Goal: Transaction & Acquisition: Purchase product/service

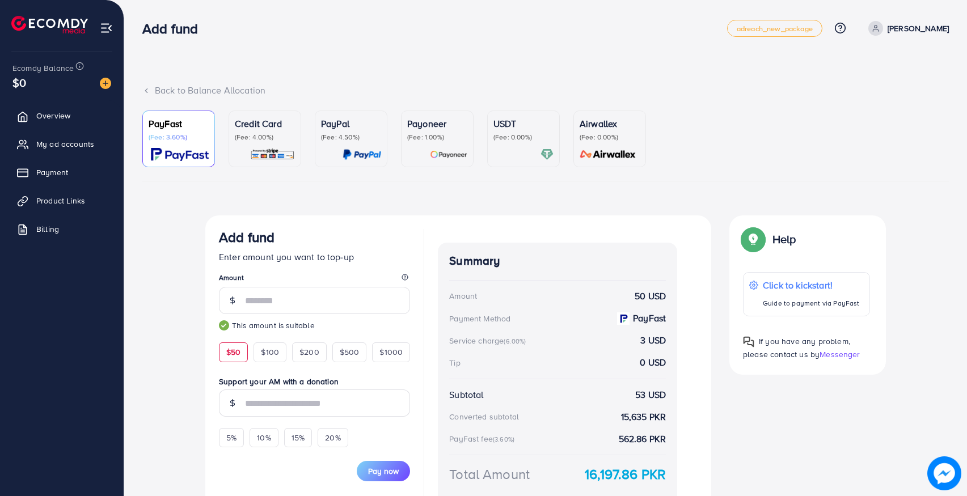
scroll to position [80, 0]
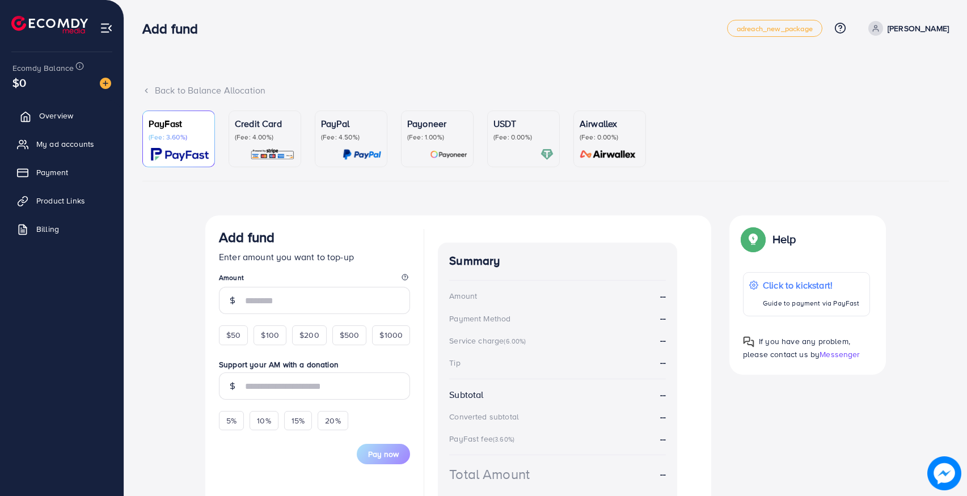
click at [67, 122] on link "Overview" at bounding box center [62, 115] width 107 height 23
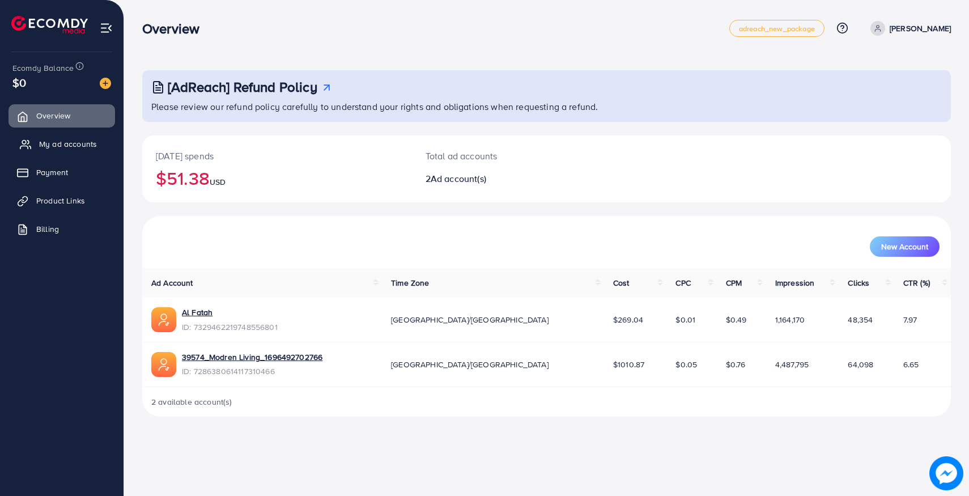
click at [66, 142] on span "My ad accounts" at bounding box center [68, 143] width 58 height 11
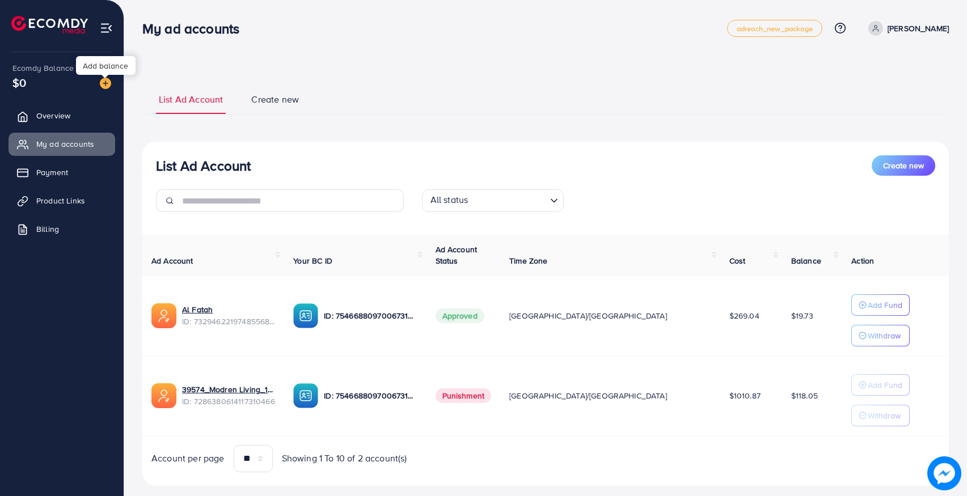
click at [108, 87] on img at bounding box center [105, 83] width 11 height 11
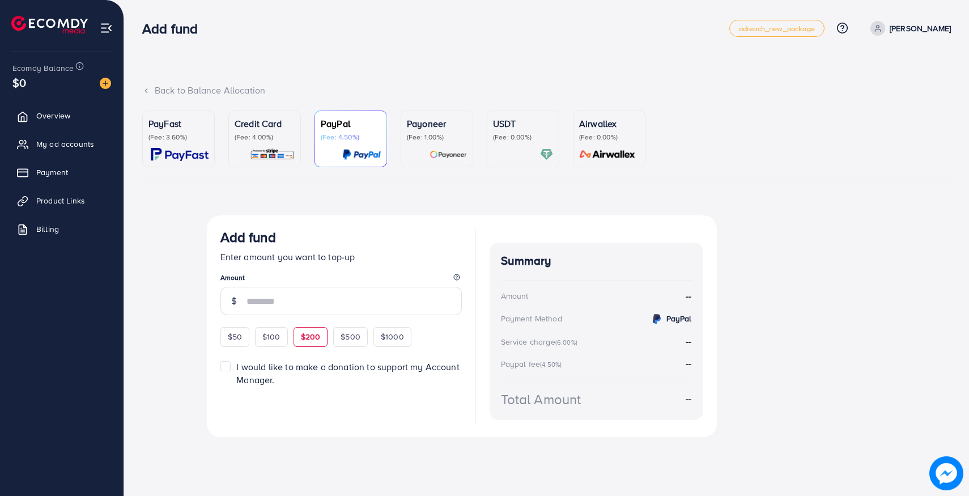
click at [304, 340] on span "$200" at bounding box center [311, 336] width 20 height 11
type input "***"
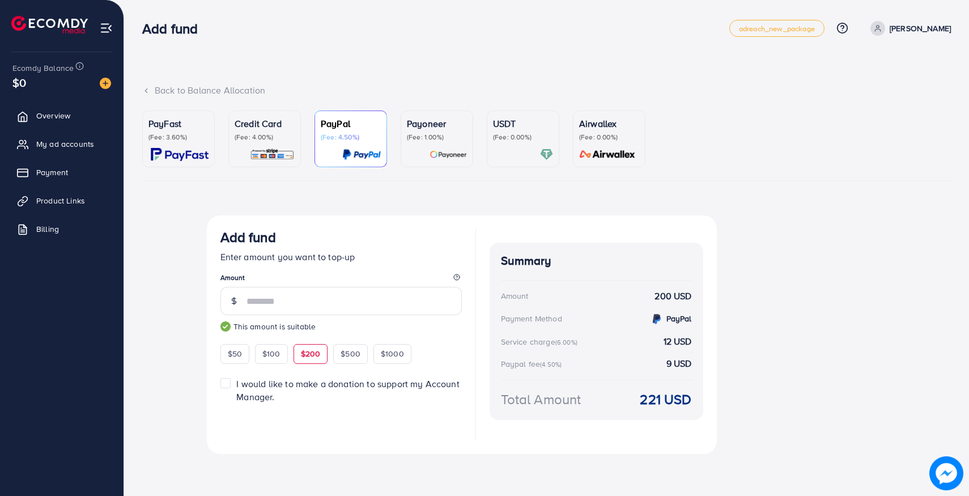
click at [169, 156] on img at bounding box center [180, 154] width 58 height 13
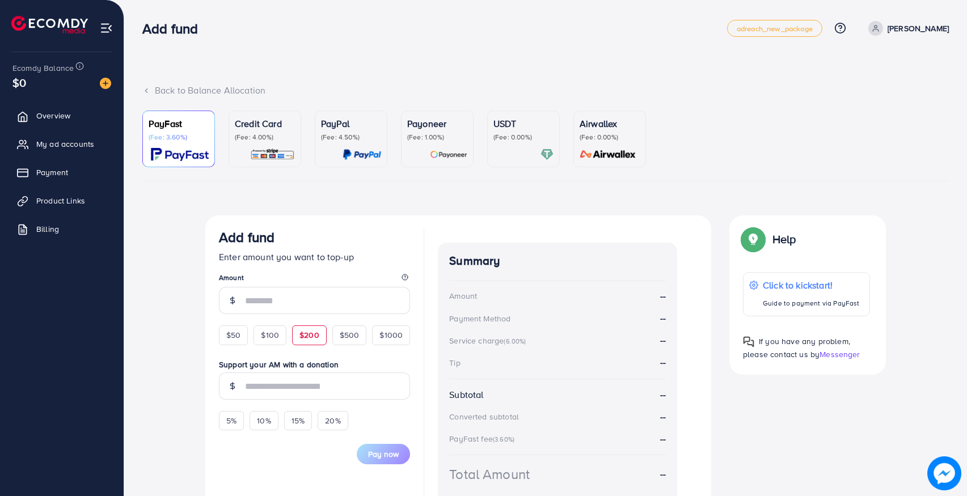
click at [304, 330] on span "$200" at bounding box center [309, 334] width 20 height 11
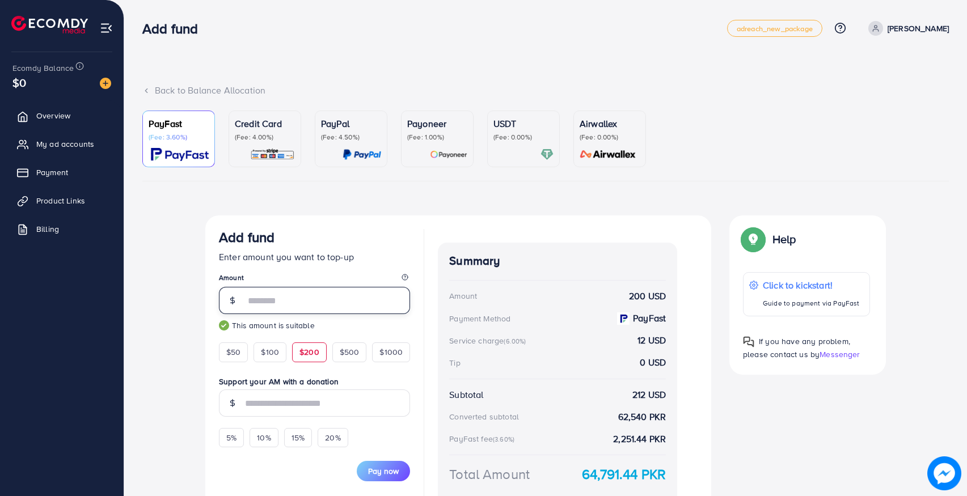
click at [251, 304] on input "***" at bounding box center [327, 300] width 165 height 27
type input "***"
click at [189, 306] on div "Currency Code: Merchant ID: Merchant Name: Token: Success URL: Failure URL: Che…" at bounding box center [545, 380] width 806 height 330
click at [386, 473] on span "Pay now" at bounding box center [383, 470] width 31 height 11
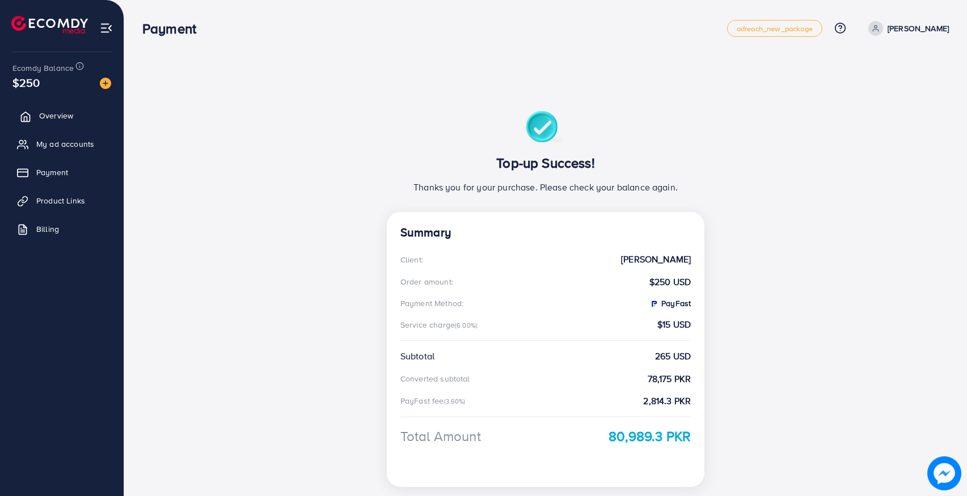
click at [44, 113] on span "Overview" at bounding box center [56, 115] width 34 height 11
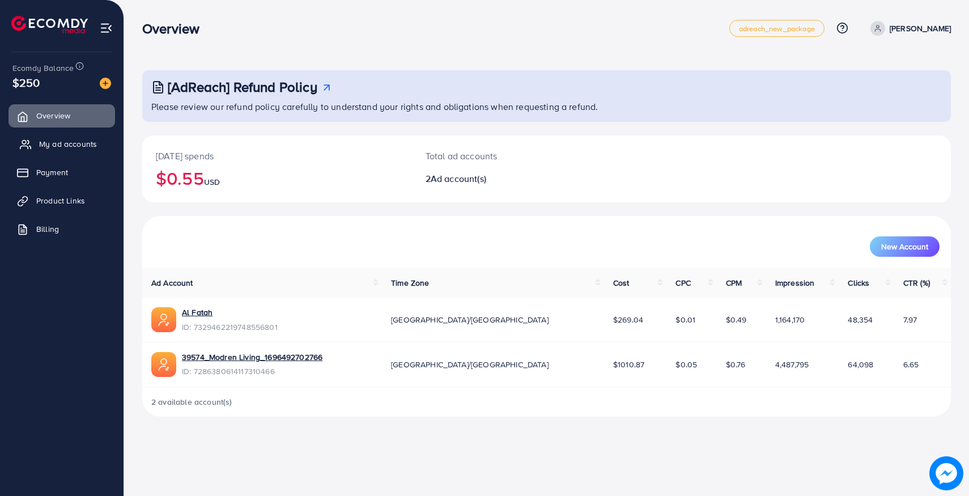
click at [77, 147] on span "My ad accounts" at bounding box center [68, 143] width 58 height 11
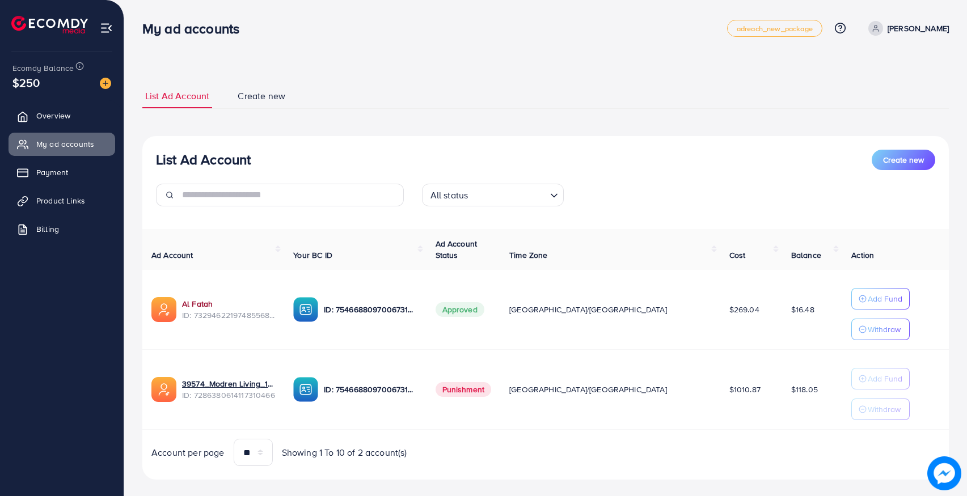
click at [205, 308] on link "Al Fatah" at bounding box center [228, 303] width 93 height 11
click at [44, 116] on span "Overview" at bounding box center [56, 115] width 34 height 11
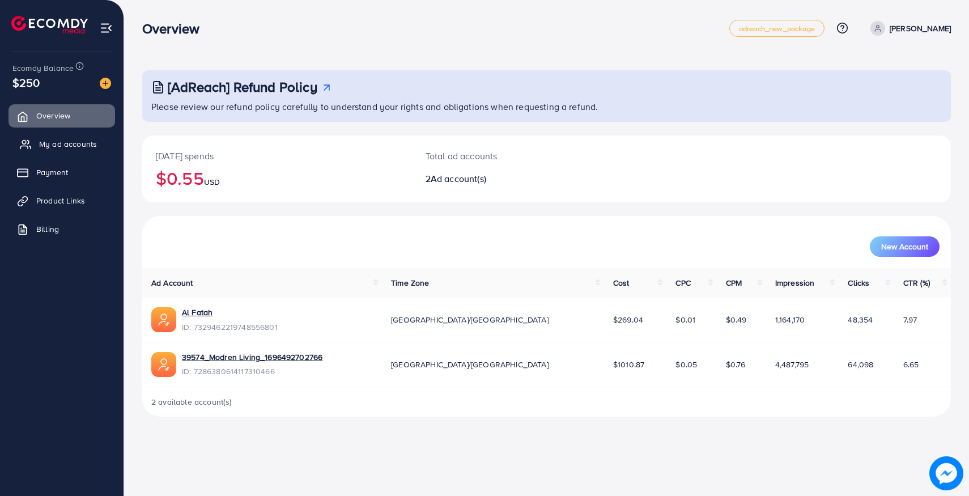
click at [43, 145] on span "My ad accounts" at bounding box center [68, 143] width 58 height 11
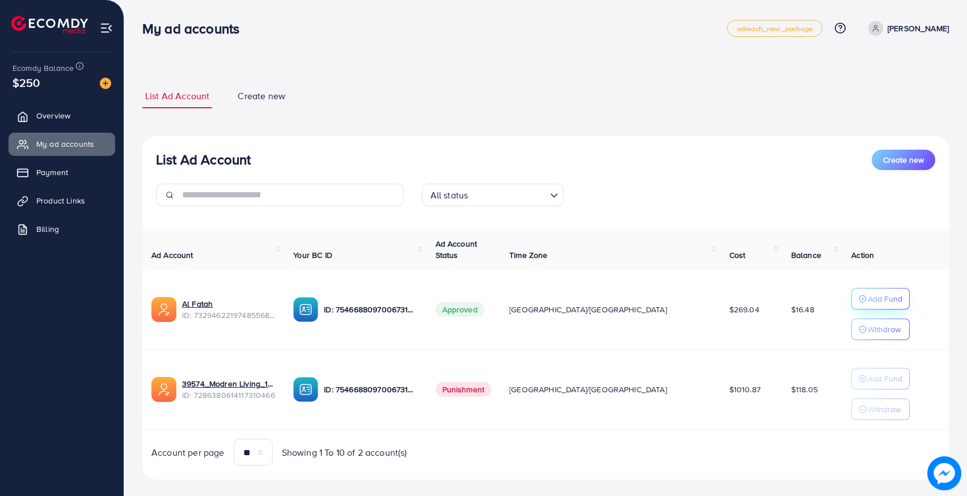
click at [867, 301] on p "Add Fund" at bounding box center [884, 299] width 35 height 14
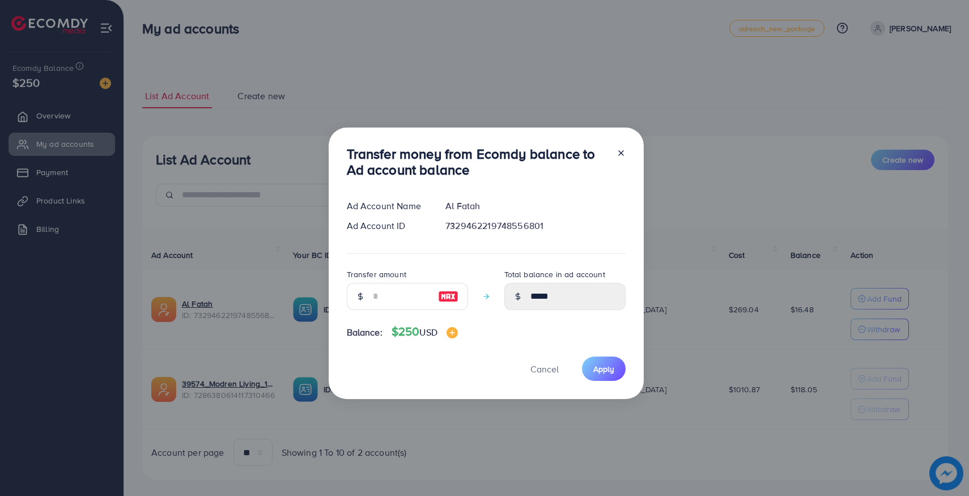
click at [446, 295] on img at bounding box center [448, 297] width 20 height 14
type input "***"
type input "******"
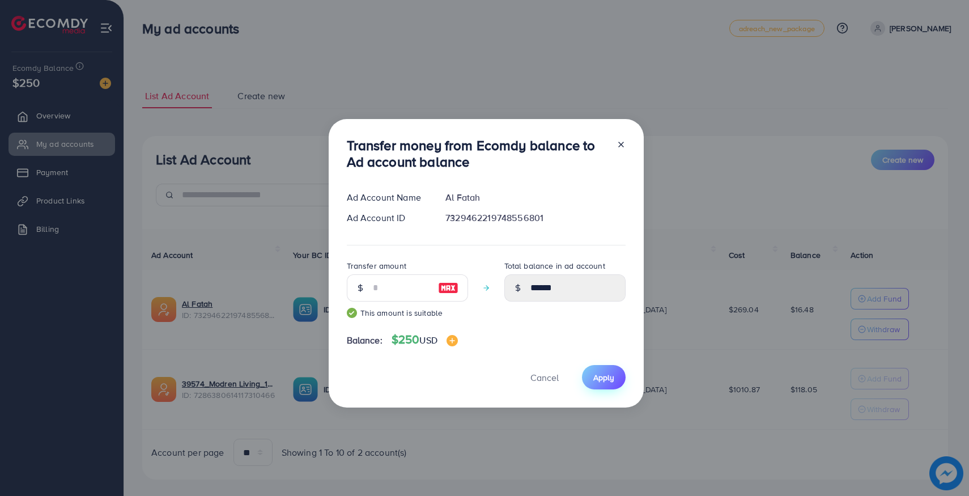
click at [609, 382] on span "Apply" at bounding box center [604, 377] width 21 height 11
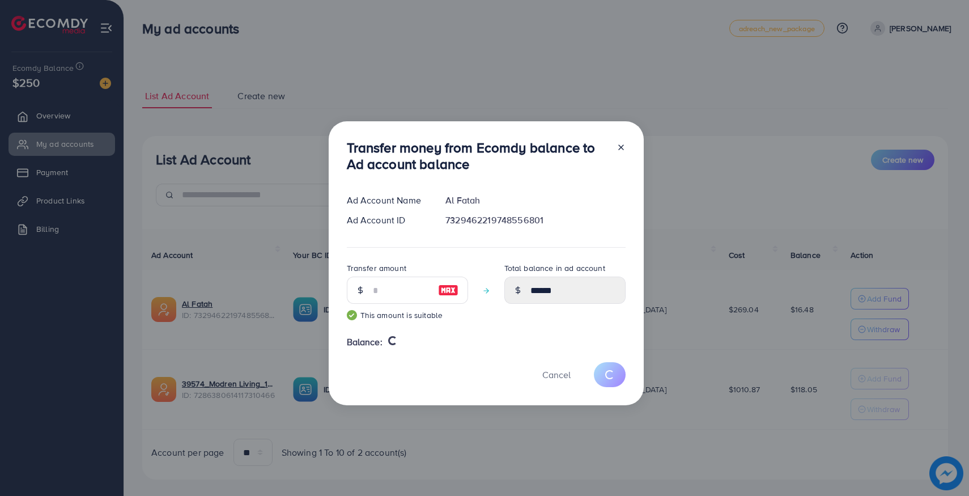
type input "*****"
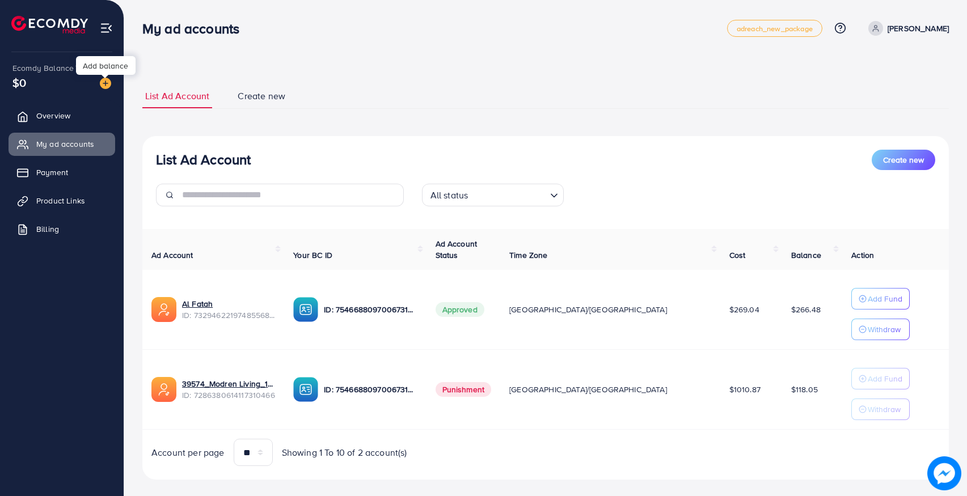
click at [101, 83] on img at bounding box center [105, 83] width 11 height 11
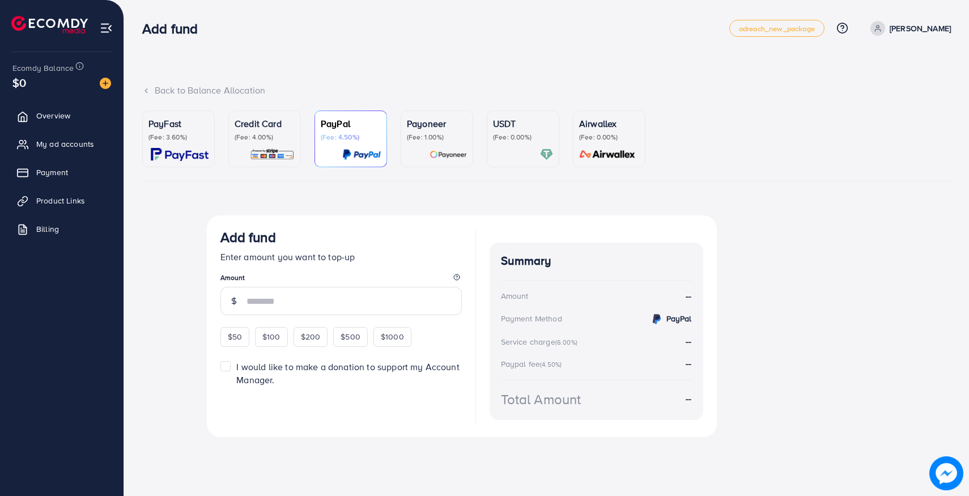
click at [516, 134] on p "(Fee: 0.00%)" at bounding box center [523, 137] width 60 height 9
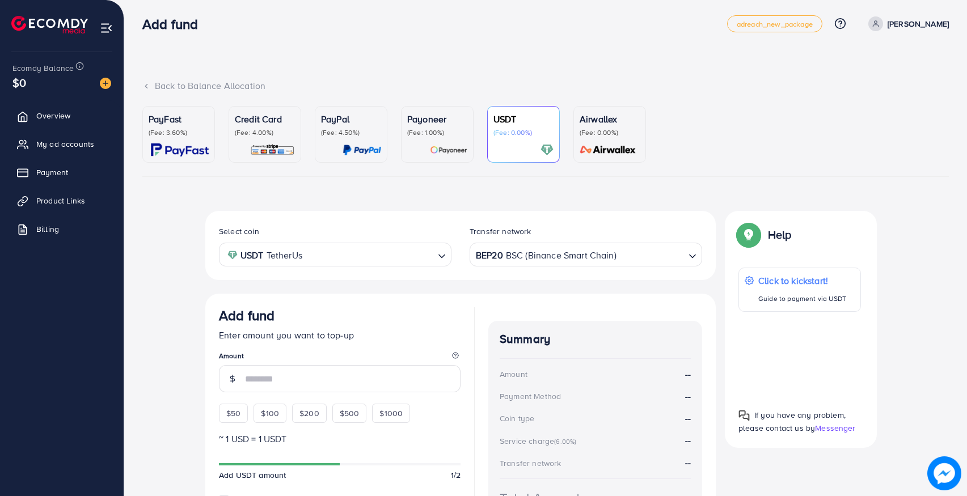
scroll to position [6, 0]
click at [181, 142] on img at bounding box center [180, 148] width 58 height 13
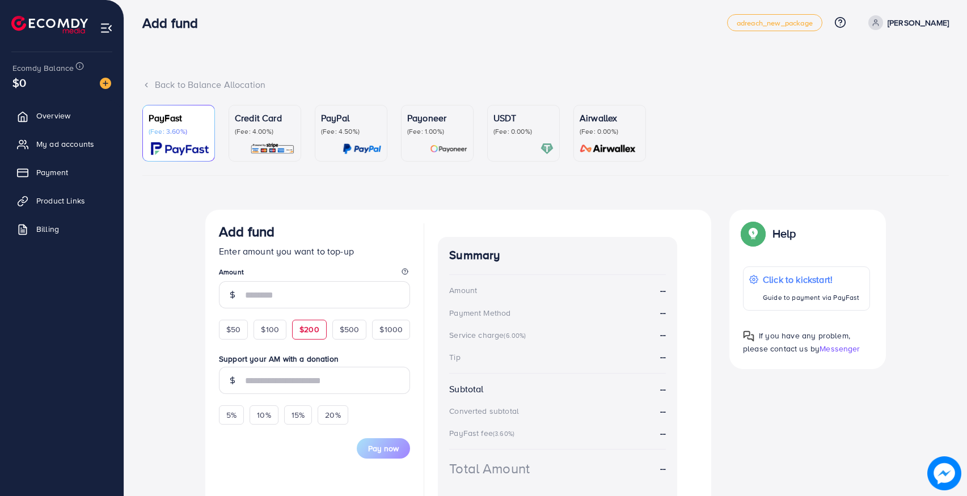
click at [314, 328] on span "$200" at bounding box center [309, 329] width 20 height 11
type input "***"
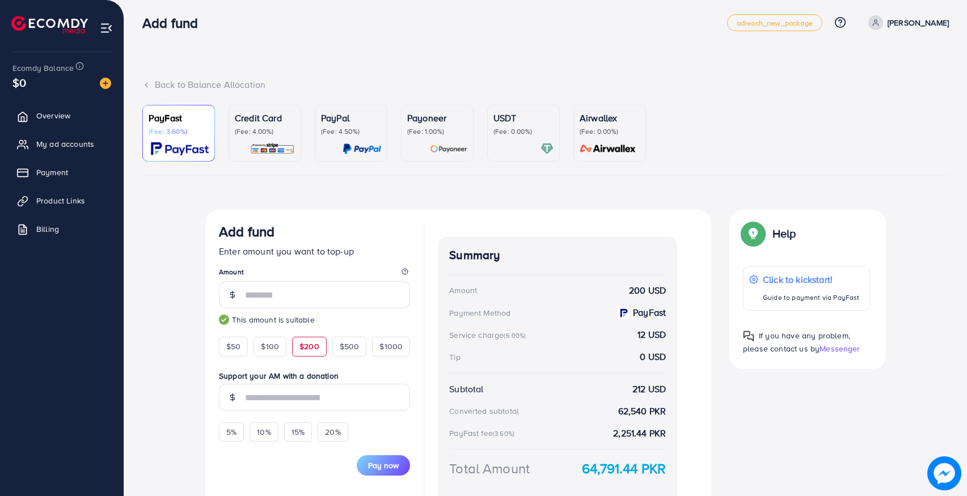
click at [540, 100] on div "Back to Balance Allocation" at bounding box center [545, 91] width 806 height 27
click at [507, 146] on div at bounding box center [523, 148] width 60 height 13
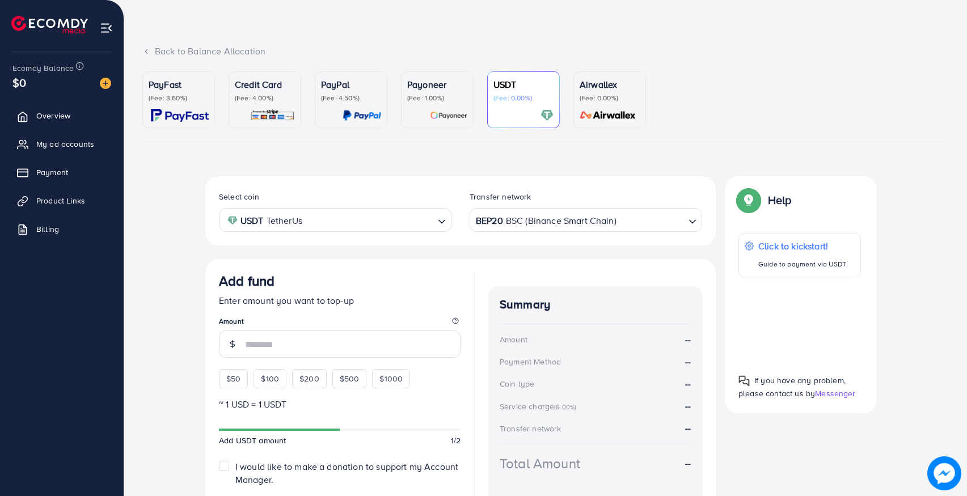
scroll to position [45, 0]
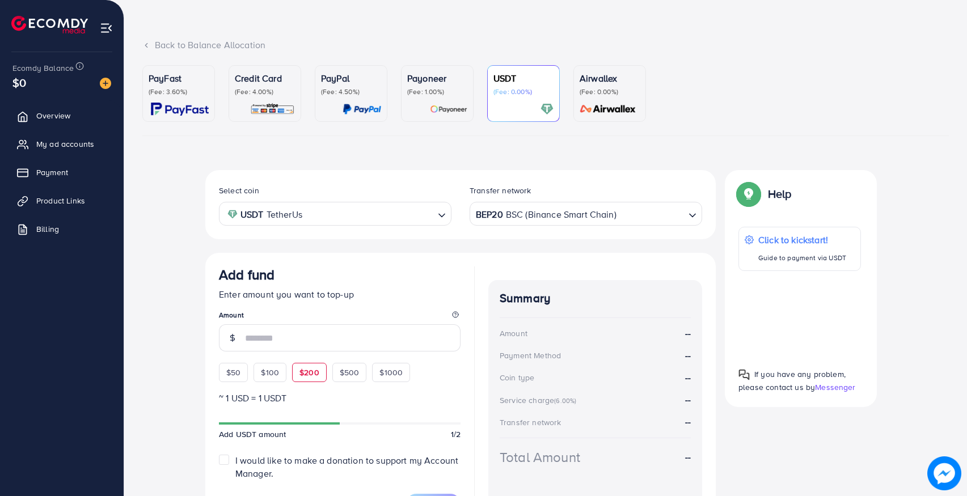
click at [305, 374] on span "$200" at bounding box center [309, 372] width 20 height 11
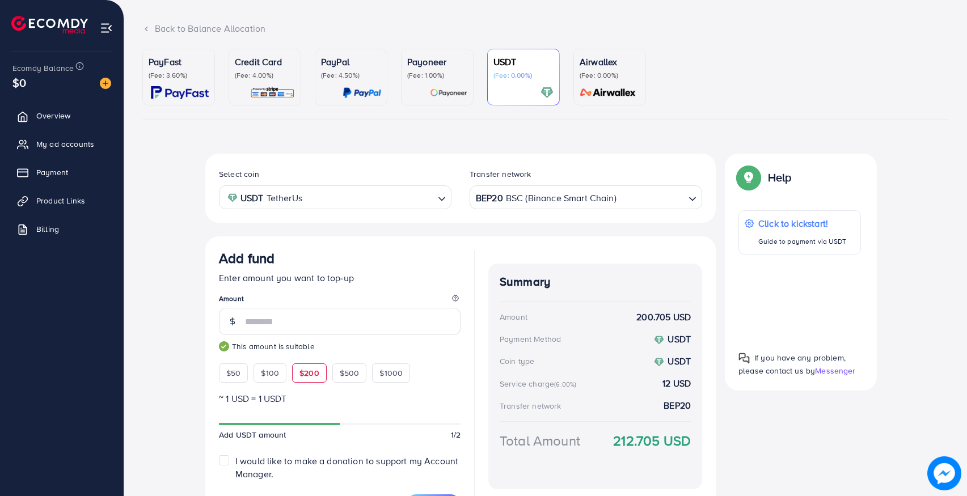
scroll to position [61, 0]
click at [232, 370] on span "$50" at bounding box center [233, 373] width 14 height 11
type input "**"
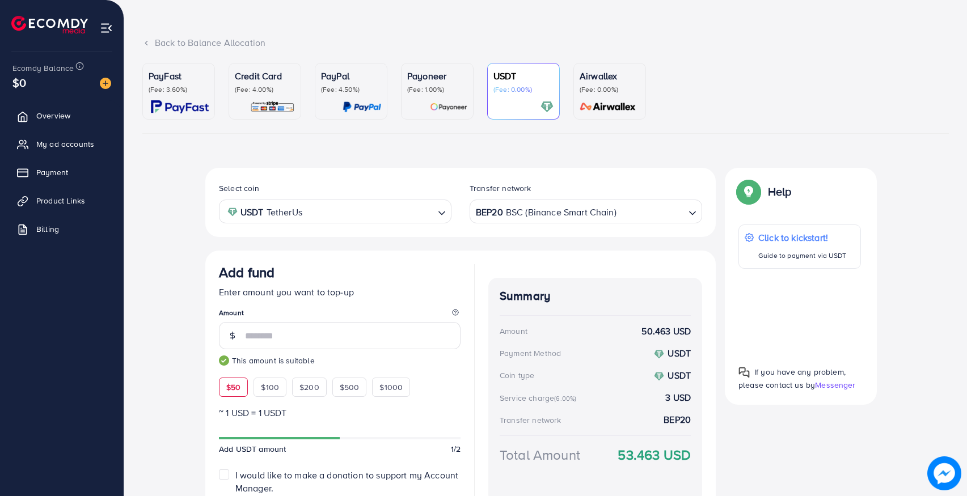
scroll to position [0, 0]
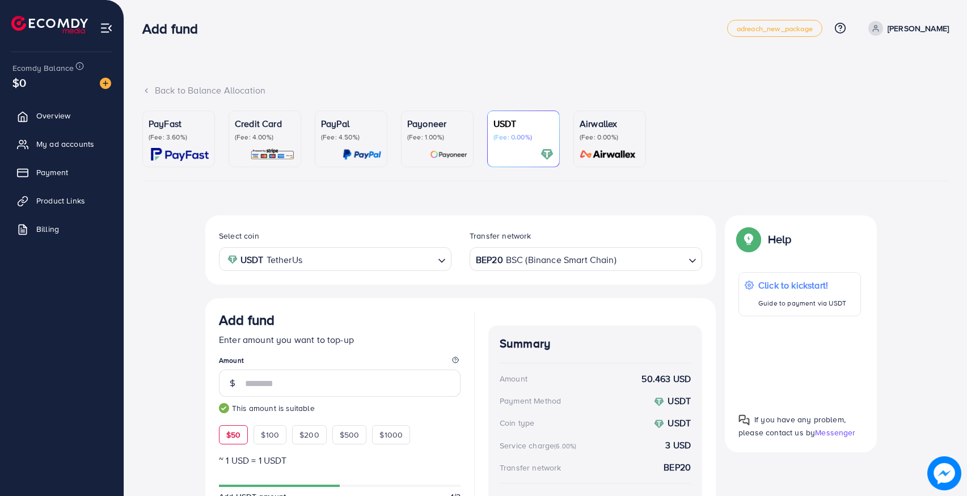
click at [599, 133] on p "(Fee: 0.00%)" at bounding box center [609, 137] width 60 height 9
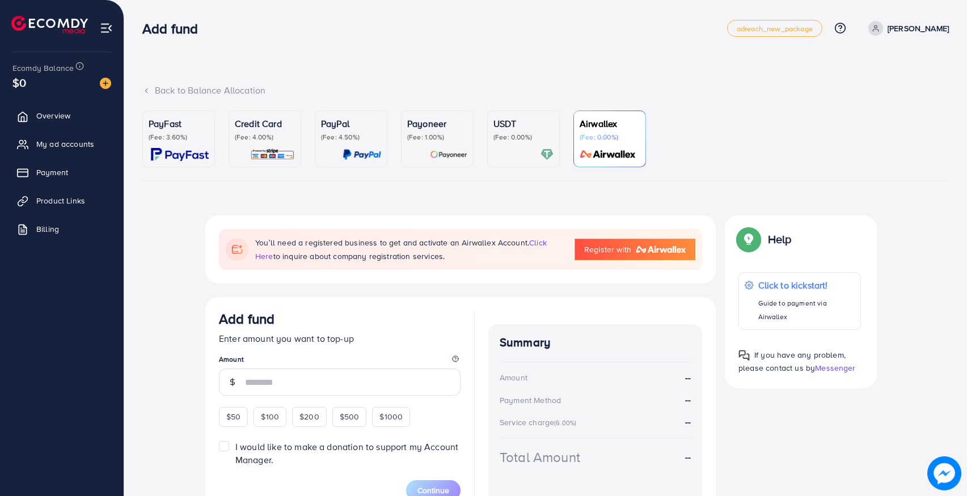
click at [260, 134] on p "(Fee: 4.00%)" at bounding box center [265, 137] width 60 height 9
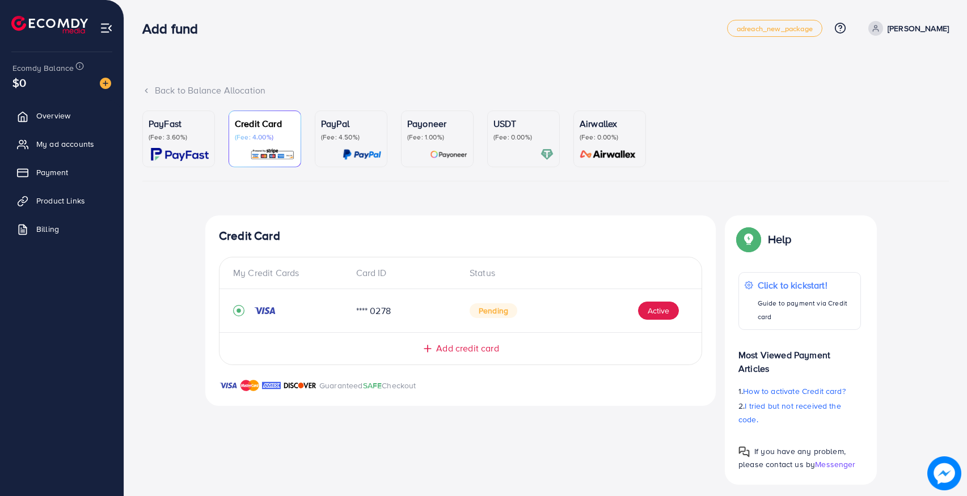
click at [177, 133] on p "(Fee: 3.60%)" at bounding box center [179, 137] width 60 height 9
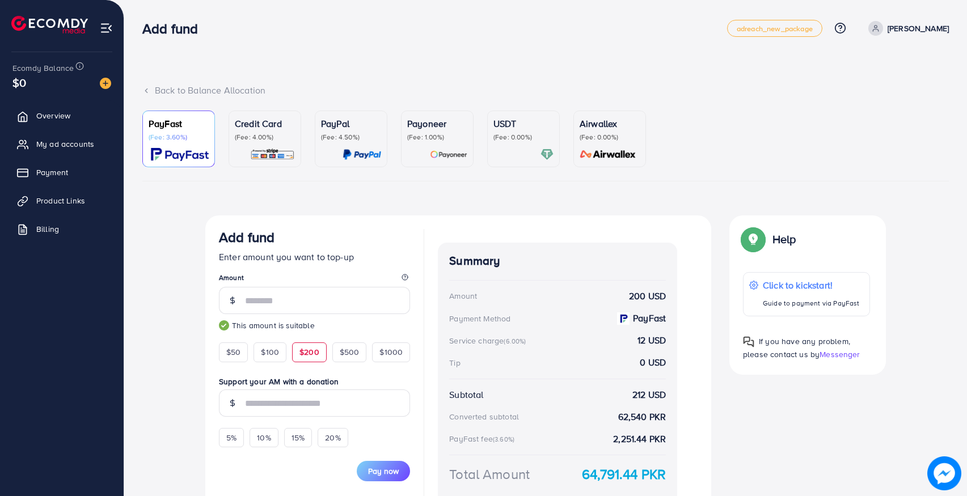
click at [232, 133] on link "Credit Card (Fee: 4.00%)" at bounding box center [264, 139] width 73 height 57
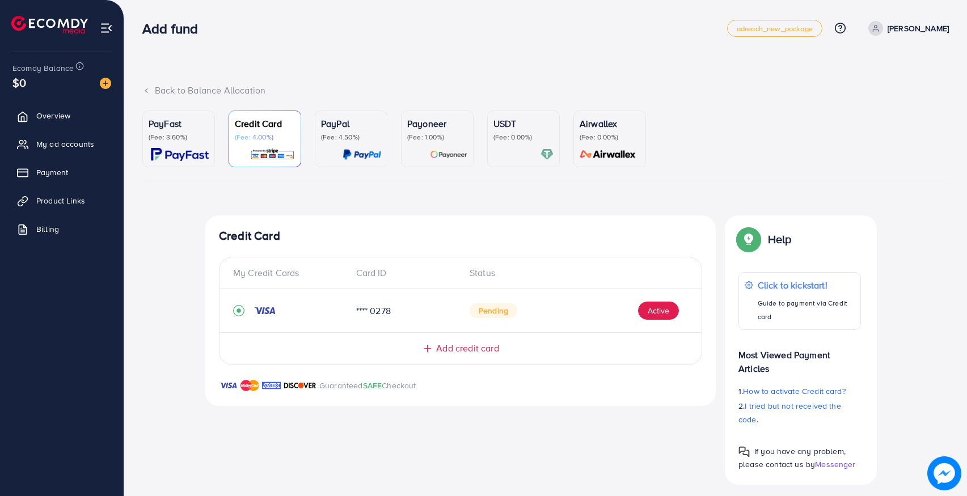
click at [185, 146] on div "PayFast (Fee: 3.60%)" at bounding box center [179, 139] width 60 height 44
